Goal: Transaction & Acquisition: Download file/media

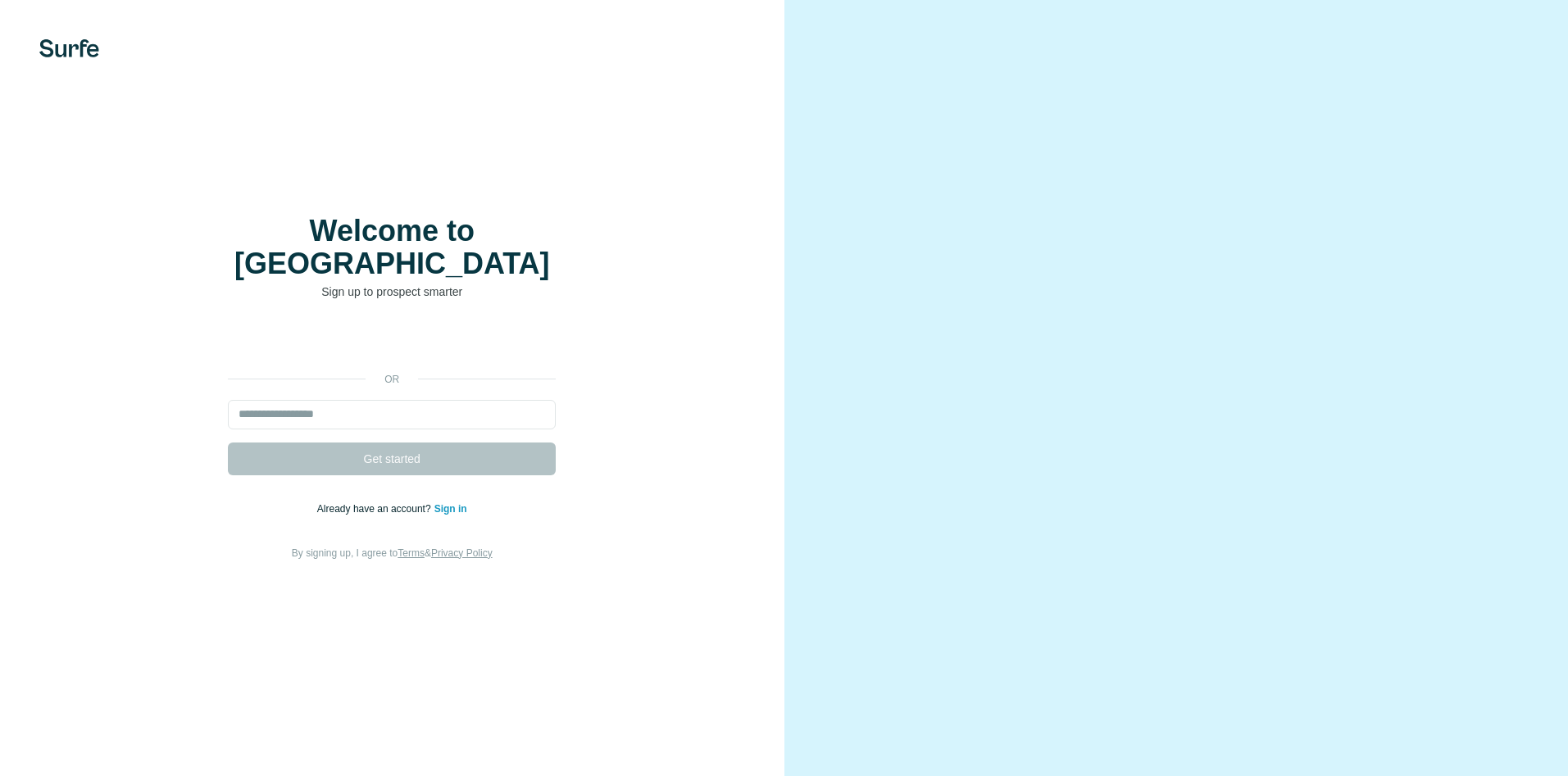
click at [403, 400] on input "email" at bounding box center [392, 414] width 328 height 30
click at [392, 409] on input "email" at bounding box center [392, 414] width 328 height 30
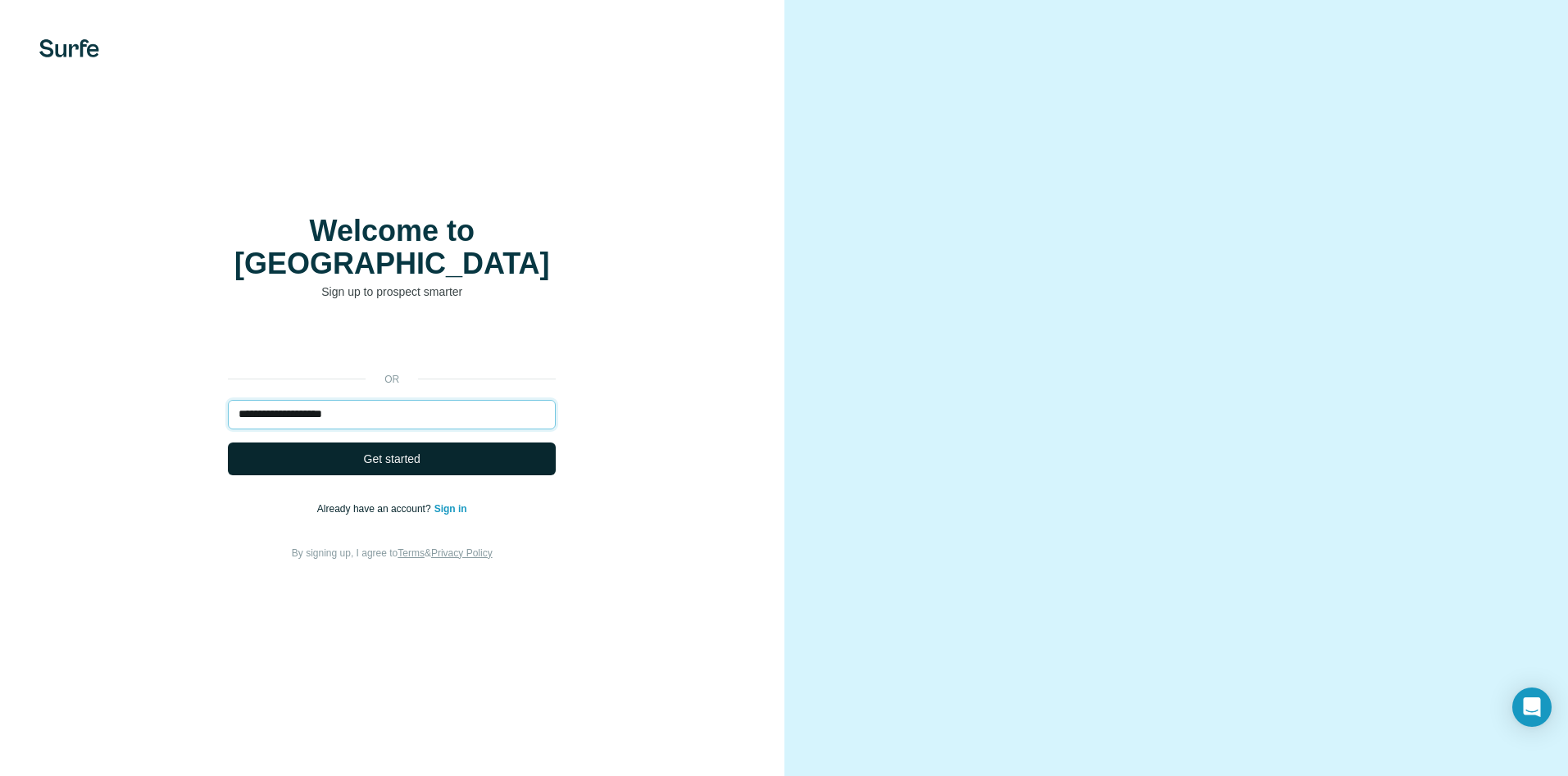
type input "**********"
click at [378, 451] on span "Get started" at bounding box center [392, 459] width 57 height 16
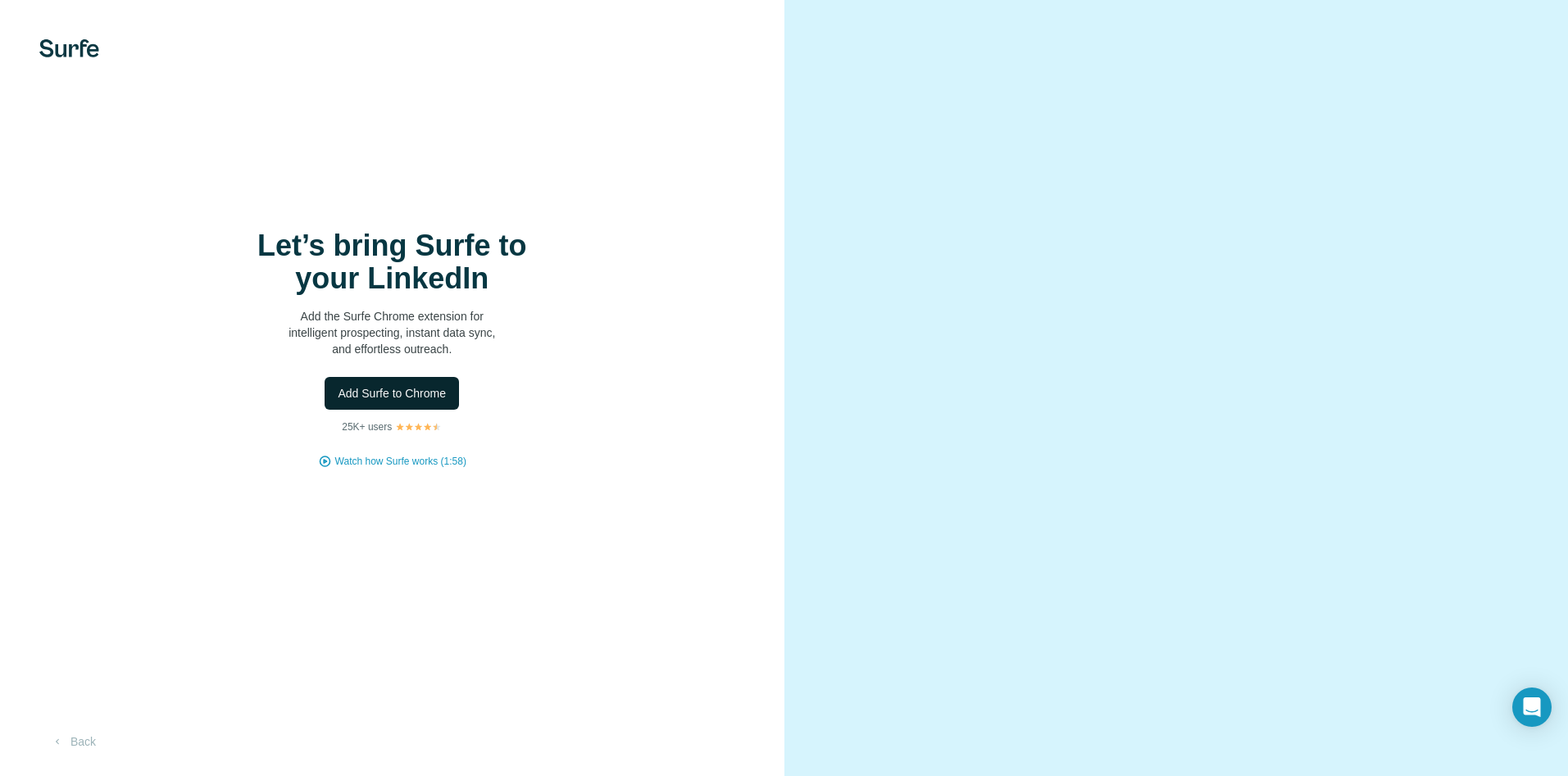
click at [384, 396] on span "Add Surfe to Chrome" at bounding box center [392, 392] width 108 height 16
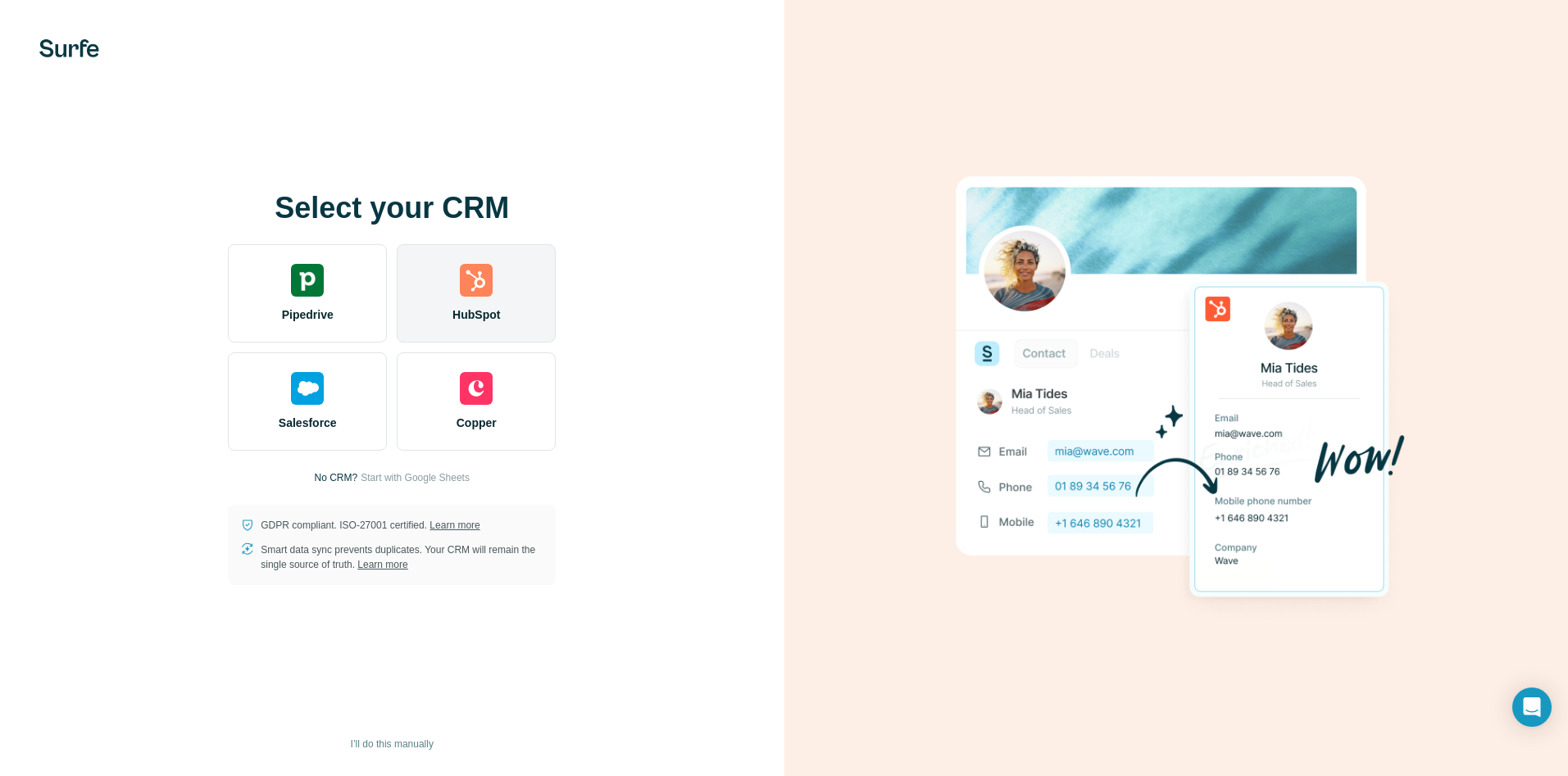
click at [475, 277] on img at bounding box center [476, 280] width 33 height 33
